Goal: Find specific page/section

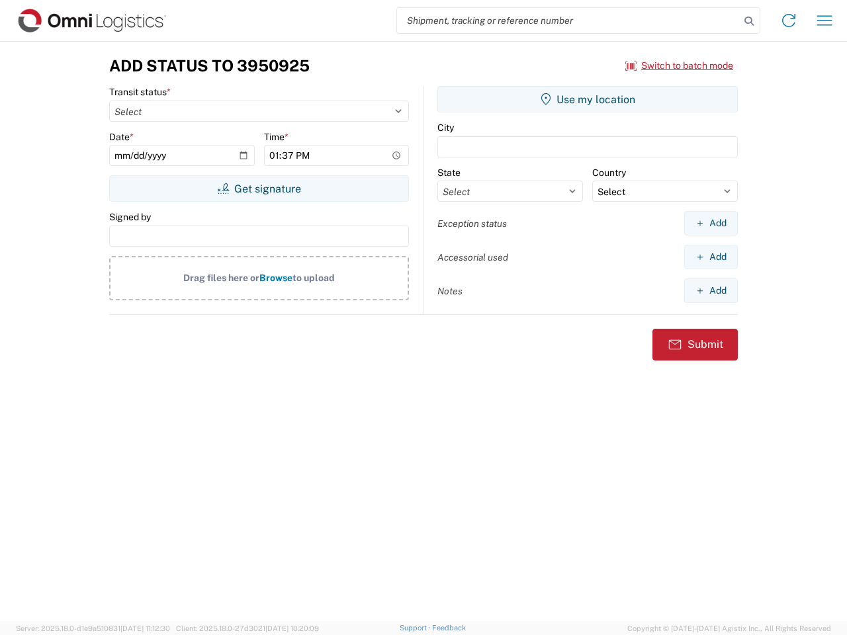
click at [568, 21] on input "search" at bounding box center [568, 20] width 343 height 25
click at [749, 21] on icon at bounding box center [749, 21] width 19 height 19
click at [789, 21] on icon at bounding box center [788, 20] width 21 height 21
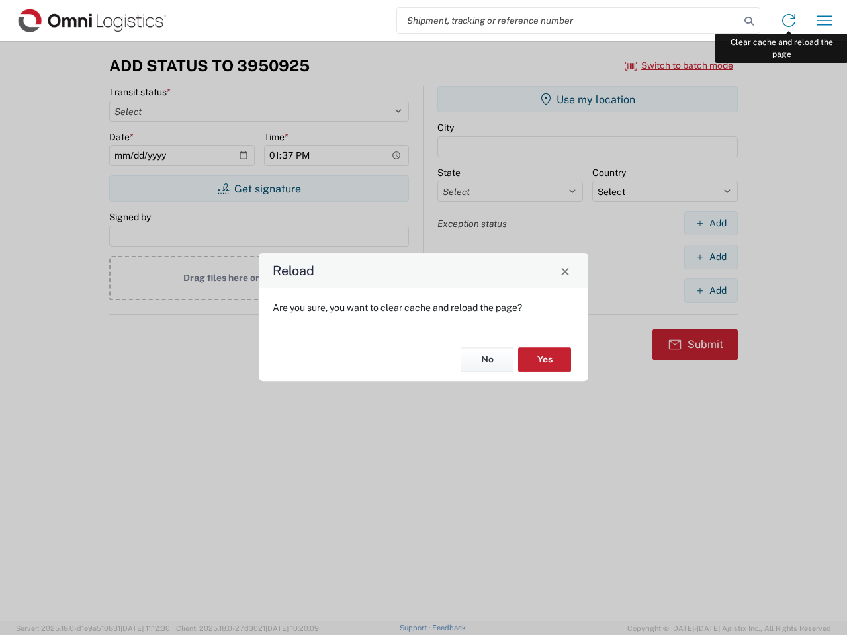
click at [824, 21] on div "Reload Are you sure, you want to clear cache and reload the page? No Yes" at bounding box center [423, 317] width 847 height 635
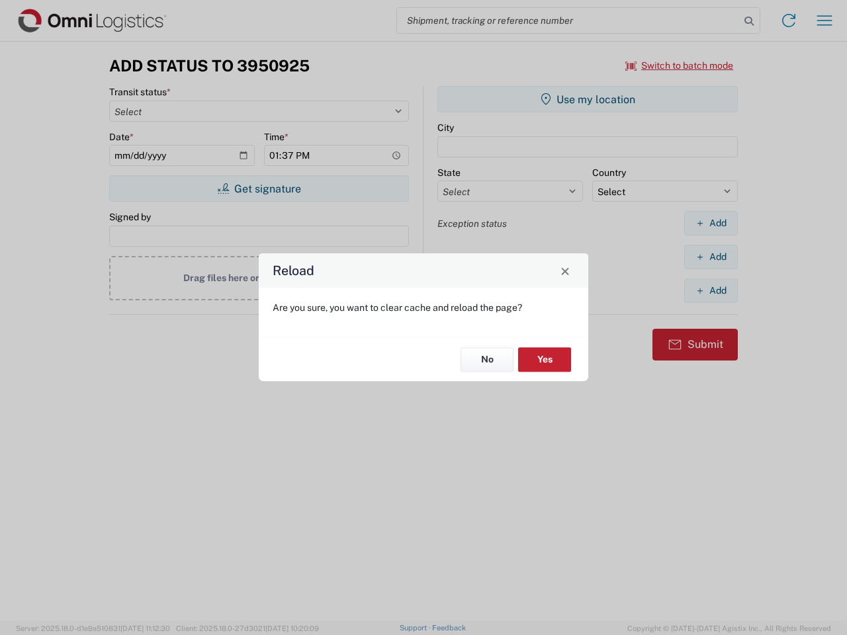
click at [680, 66] on div "Reload Are you sure, you want to clear cache and reload the page? No Yes" at bounding box center [423, 317] width 847 height 635
click at [259, 189] on div "Reload Are you sure, you want to clear cache and reload the page? No Yes" at bounding box center [423, 317] width 847 height 635
click at [588, 99] on div "Reload Are you sure, you want to clear cache and reload the page? No Yes" at bounding box center [423, 317] width 847 height 635
click at [711, 223] on div "Reload Are you sure, you want to clear cache and reload the page? No Yes" at bounding box center [423, 317] width 847 height 635
click at [711, 257] on div "Reload Are you sure, you want to clear cache and reload the page? No Yes" at bounding box center [423, 317] width 847 height 635
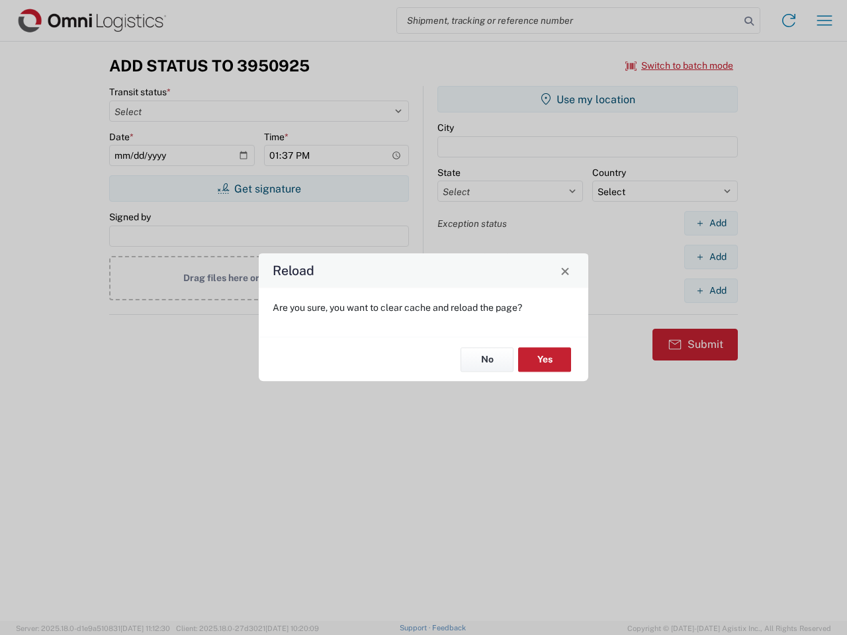
click at [711, 290] on div "Reload Are you sure, you want to clear cache and reload the page? No Yes" at bounding box center [423, 317] width 847 height 635
